Goal: Information Seeking & Learning: Learn about a topic

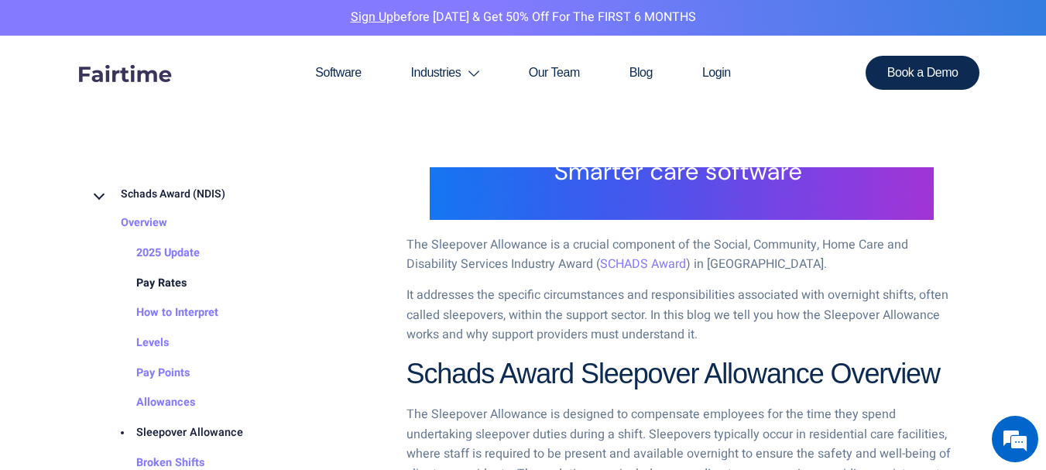
click at [169, 276] on link "Pay Rates" at bounding box center [145, 284] width 81 height 30
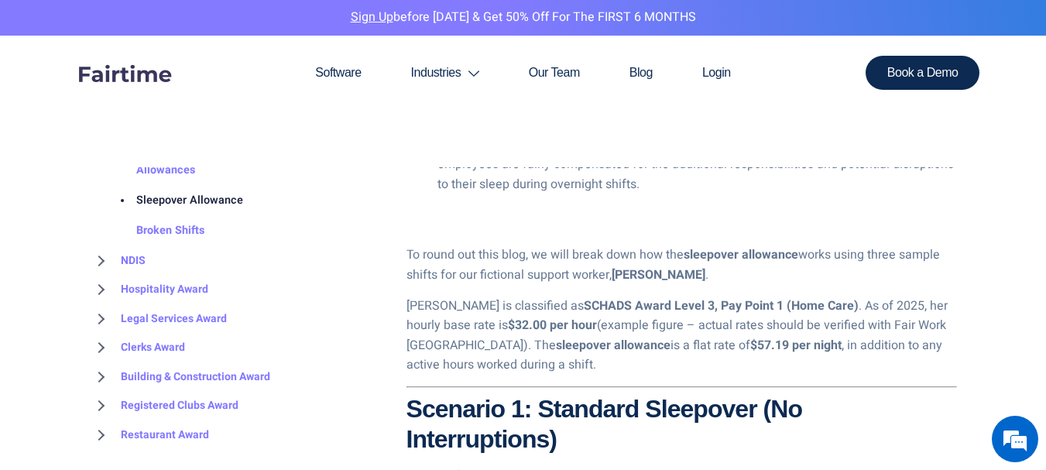
scroll to position [1797, 0]
